Goal: Transaction & Acquisition: Purchase product/service

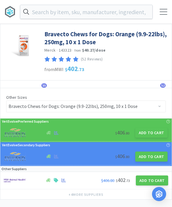
click at [43, 17] on input "text" at bounding box center [86, 12] width 132 height 14
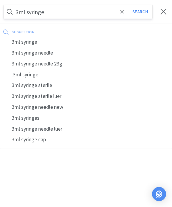
type input "3ml syringe"
click at [140, 12] on button "Search" at bounding box center [140, 12] width 24 height 14
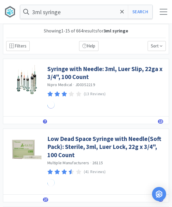
select select "5"
select select "1"
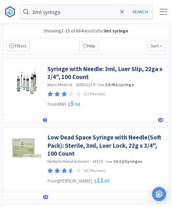
select select "6"
select select "1"
select select "4"
select select "3"
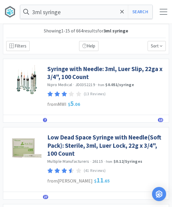
select select "2"
select select "1"
select select "2"
select select "1"
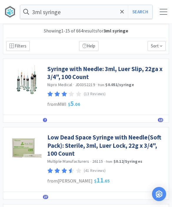
select select "1"
select select "3"
select select "2"
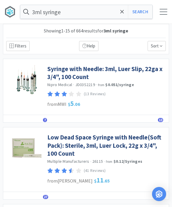
select select "3"
select select "4"
select select "2"
select select "1"
select select "3"
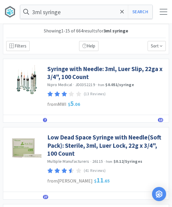
select select "4"
select select "1"
select select "4"
select select "1"
select select "5"
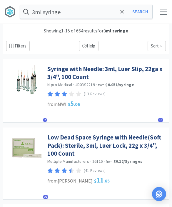
select select "4"
select select "1"
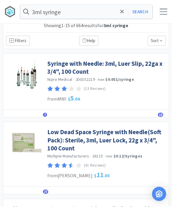
scroll to position [6, 0]
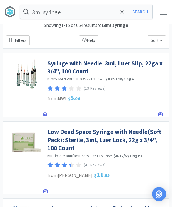
click at [57, 144] on link "Low Dead Space Syringe with Needle(Soft Pack): Sterile, 3ml, Luer Lock, 22g x 3…" at bounding box center [106, 139] width 119 height 24
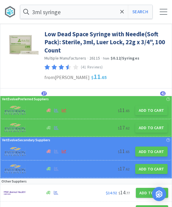
click at [150, 128] on button "Add to Cart" at bounding box center [151, 127] width 32 height 10
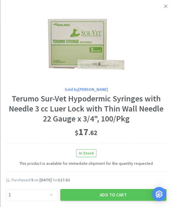
click at [43, 202] on div "Sold by [PERSON_NAME] Terumo Sur-Vet Hypodermic Syringes with Needle 3 cc Luer …" at bounding box center [86, 105] width 172 height 210
click at [50, 198] on select "Enter Quantity 1 2 3 4 5 6 7 8 9 10 11 12 13 14 15 16 17 18 19 20 Enter Quantity" at bounding box center [32, 195] width 52 height 12
select select "4"
click at [95, 199] on button "Add to Cart" at bounding box center [113, 195] width 106 height 12
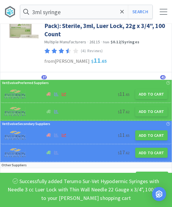
scroll to position [46, 0]
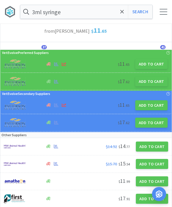
click at [147, 150] on button "Add to Cart" at bounding box center [152, 146] width 32 height 10
select select "1"
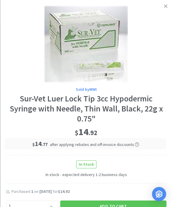
click at [169, 9] on link at bounding box center [166, 6] width 10 height 13
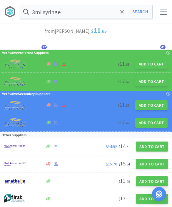
click at [119, 17] on span at bounding box center [122, 12] width 7 height 12
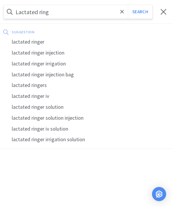
type input "Lactated ring"
click at [122, 8] on span at bounding box center [122, 12] width 7 height 12
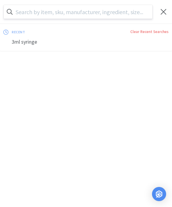
click at [163, 14] on div at bounding box center [164, 12] width 8 height 6
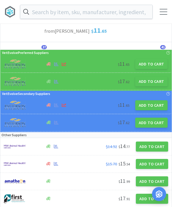
click at [9, 12] on icon at bounding box center [9, 13] width 4 height 4
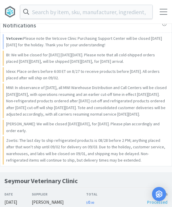
click at [162, 11] on div at bounding box center [164, 12] width 8 height 6
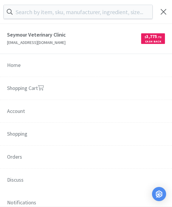
click at [13, 66] on link "Home" at bounding box center [86, 65] width 172 height 23
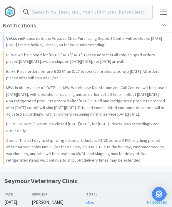
click at [7, 13] on icon at bounding box center [9, 13] width 4 height 4
click at [40, 9] on input "text" at bounding box center [86, 12] width 132 height 14
